Goal: Transaction & Acquisition: Purchase product/service

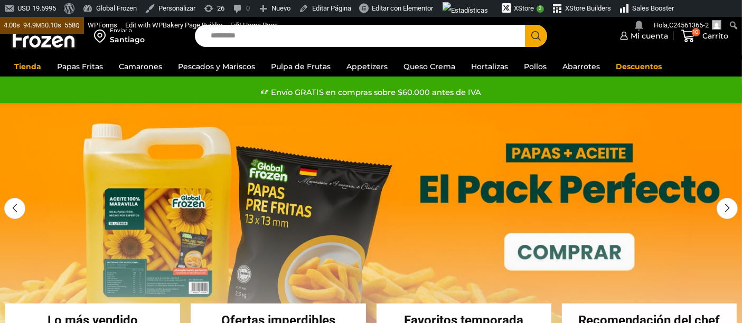
click at [222, 37] on input "Search input" at bounding box center [363, 36] width 315 height 22
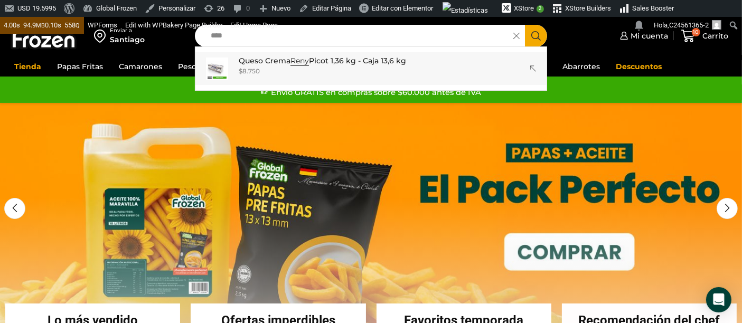
click at [275, 62] on p "Queso Crema Reny Picot 1,36 kg - Caja 13,6 kg" at bounding box center [322, 61] width 167 height 12
type input "**********"
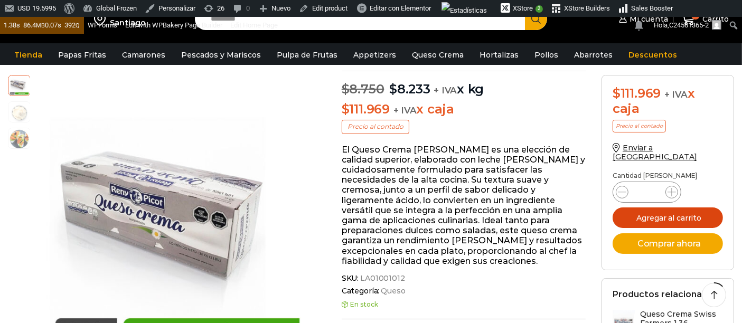
click at [666, 212] on button "Agregar al carrito" at bounding box center [668, 218] width 110 height 21
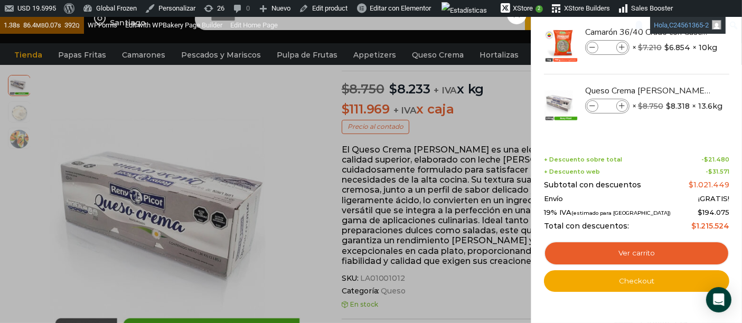
click at [718, 32] on link "Hola, C24561365-2" at bounding box center [688, 25] width 76 height 17
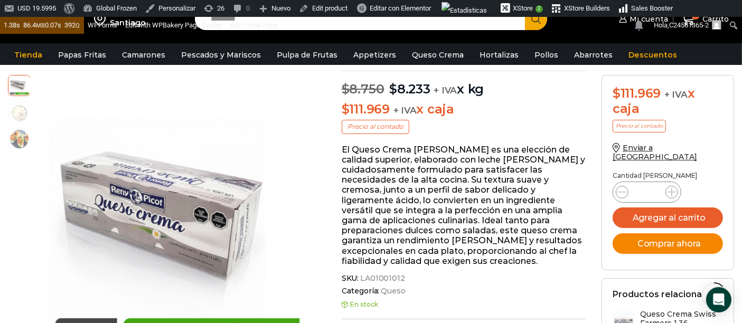
click at [654, 238] on button "Comprar ahora" at bounding box center [668, 244] width 110 height 21
click at [659, 240] on button "Comprar ahora" at bounding box center [668, 244] width 110 height 21
click at [644, 236] on button "Comprar ahora" at bounding box center [668, 244] width 110 height 21
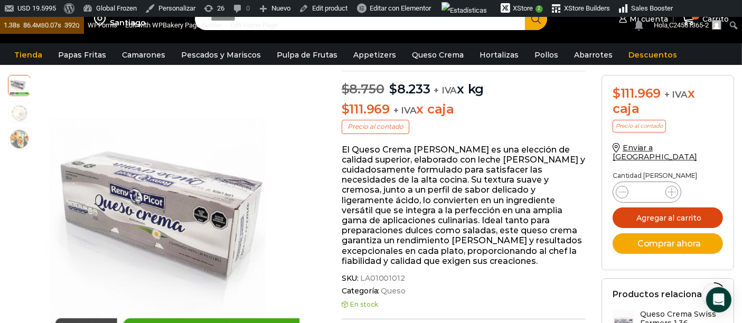
click at [638, 211] on button "Agregar al carrito" at bounding box center [668, 218] width 110 height 21
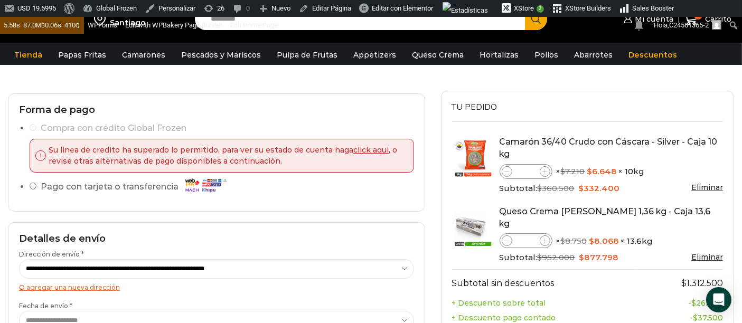
scroll to position [117, 0]
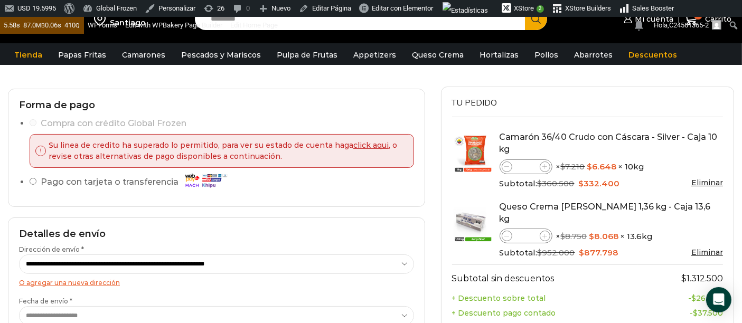
click at [714, 188] on link "Eliminar" at bounding box center [708, 183] width 32 height 10
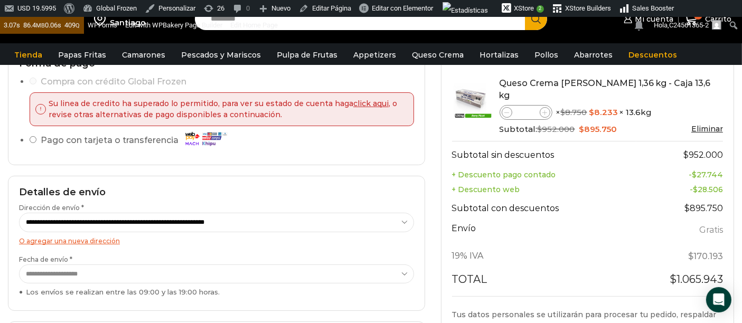
scroll to position [176, 0]
